Goal: Download file/media

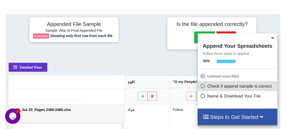
scroll to position [178, 0]
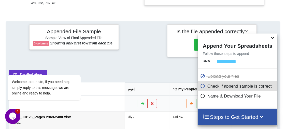
click at [272, 38] on icon at bounding box center [272, 37] width 5 height 5
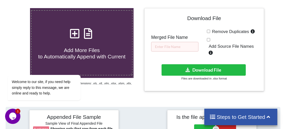
scroll to position [84, 0]
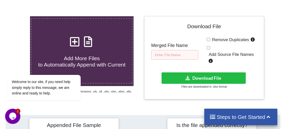
click at [161, 50] on input "text" at bounding box center [174, 55] width 47 height 10
click at [174, 50] on input "text" at bounding box center [174, 55] width 47 height 10
paste input "JUZ 24_Merged file(5)"
click at [162, 50] on input "JUZ 24_Merged file(5)" at bounding box center [174, 55] width 47 height 10
click at [191, 50] on input "JUZ 23_Merged file(5)" at bounding box center [174, 55] width 47 height 10
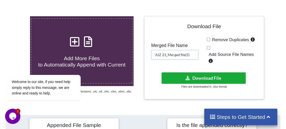
type input "JUZ 23_Merged file(5)"
click at [181, 73] on button "Download File" at bounding box center [204, 78] width 84 height 11
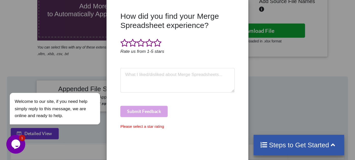
scroll to position [0, 0]
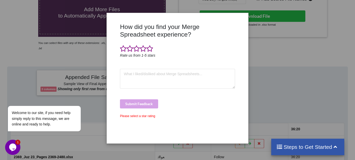
click at [283, 27] on div "How did you find your Merge Spreadsheet experience? Rate us from 1-5 stars Subm…" at bounding box center [177, 80] width 355 height 160
